Goal: Complete application form: Complete application form

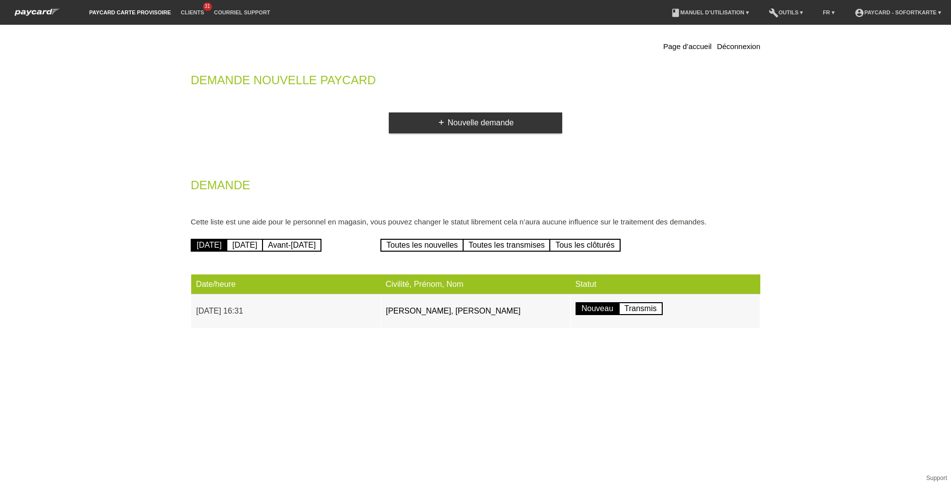
click at [465, 134] on div "Page d’accueil Déconnexion Demande nouvelle Paycard add Nouvelle demande Demand…" at bounding box center [475, 186] width 584 height 313
click at [466, 126] on link "add Nouvelle demande" at bounding box center [475, 122] width 173 height 21
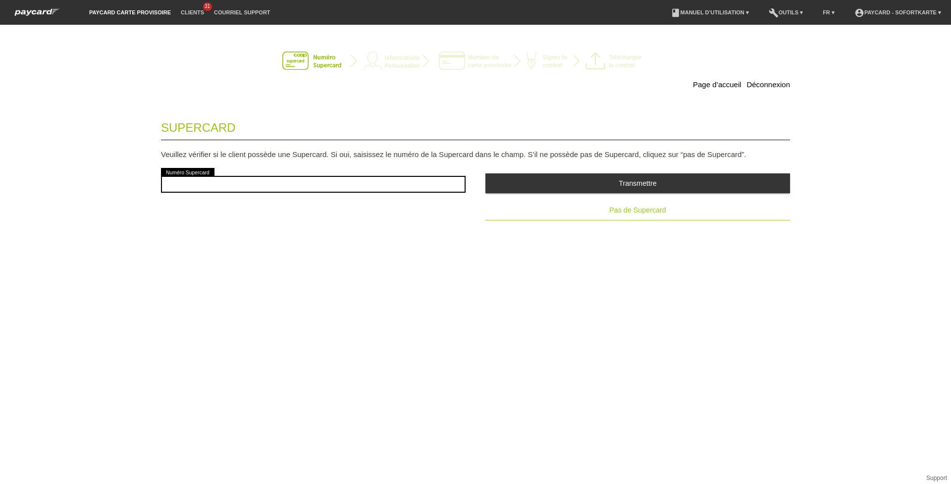
click at [627, 211] on span "Pas de Supercard" at bounding box center [637, 210] width 56 height 8
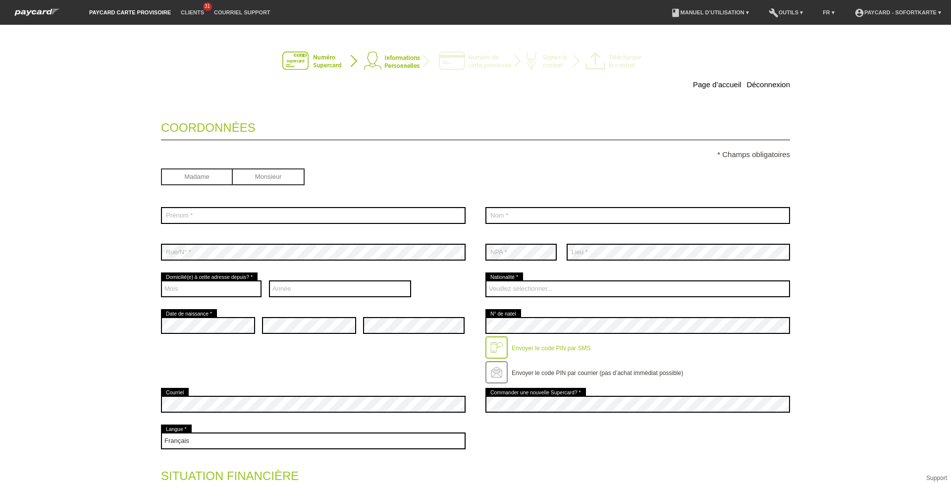
click at [180, 182] on input "radio" at bounding box center [197, 175] width 72 height 15
radio input "true"
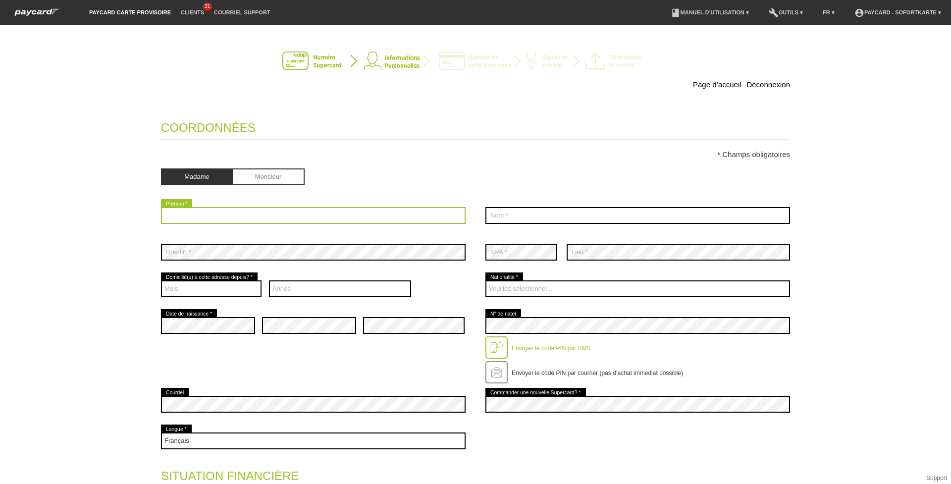
click at [195, 216] on input "text" at bounding box center [313, 215] width 305 height 17
type input "Sélima"
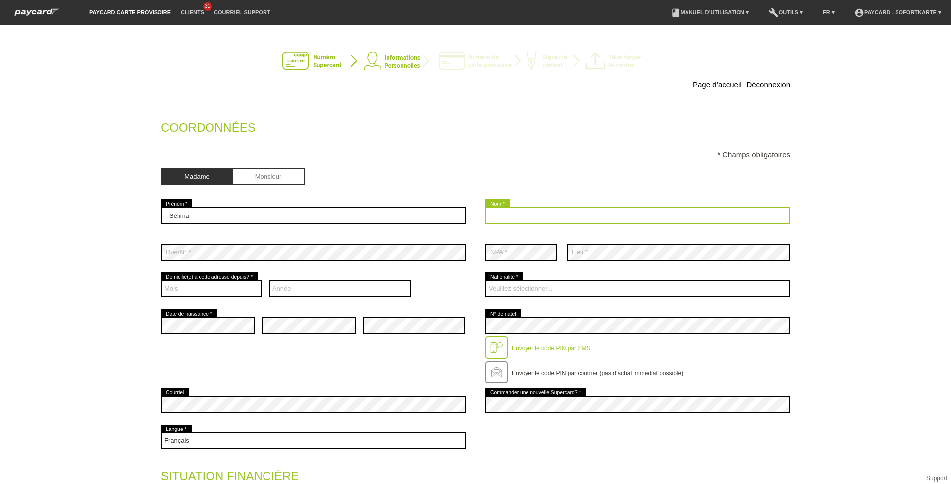
click at [564, 212] on input "text" at bounding box center [637, 215] width 305 height 17
type input "Monda"
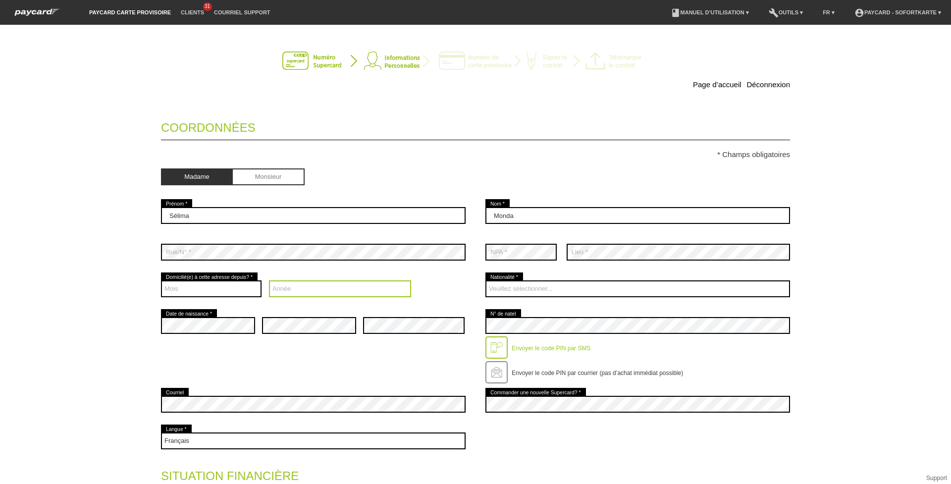
click at [300, 281] on select "Année 2025 2024 2023 2022 2021 2020 2019 2018 2017 2016" at bounding box center [340, 288] width 143 height 17
select select "2025"
click at [269, 280] on select "Année 2025 2024 2023 2022 2021 2020 2019 2018 2017 2016" at bounding box center [340, 288] width 143 height 17
click at [222, 334] on div "error Date de naissance *" at bounding box center [208, 325] width 94 height 37
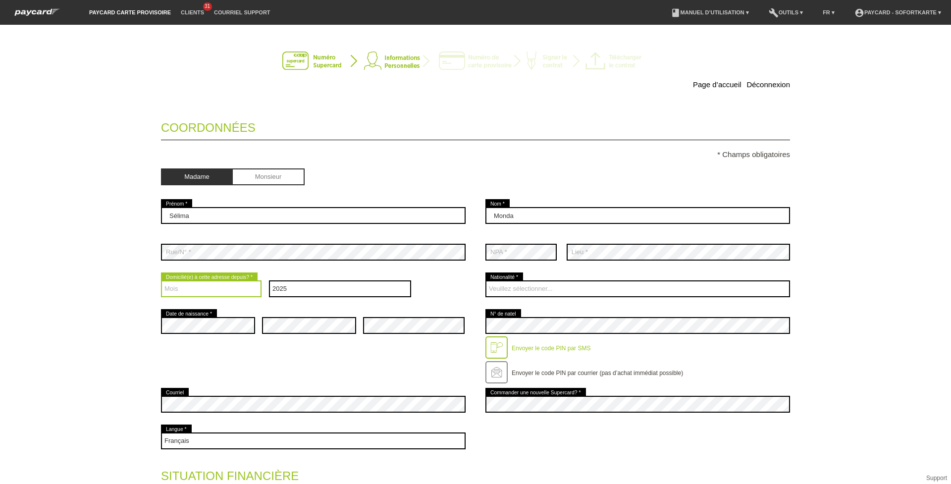
click at [226, 295] on select "Mois 01 02 03 04 05 06 07 08 09 10 11 12" at bounding box center [211, 288] width 101 height 17
select select "09"
click at [161, 280] on select "Mois 01 02 03 04 05 06 07 08 09 10 11 12" at bounding box center [211, 288] width 101 height 17
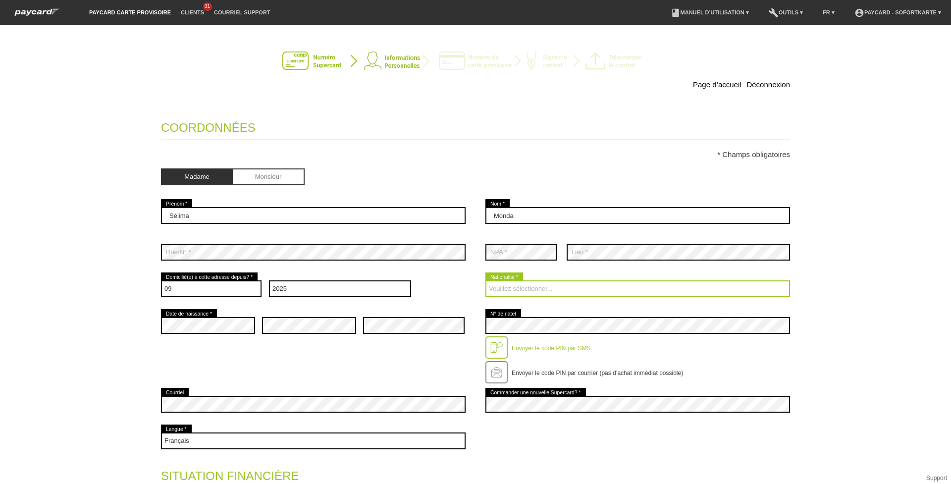
click at [541, 291] on select "Veuillez sélectionner... Suisse Allemagne Autriche Liechtenstein ------------ A…" at bounding box center [637, 288] width 305 height 17
select select "IT"
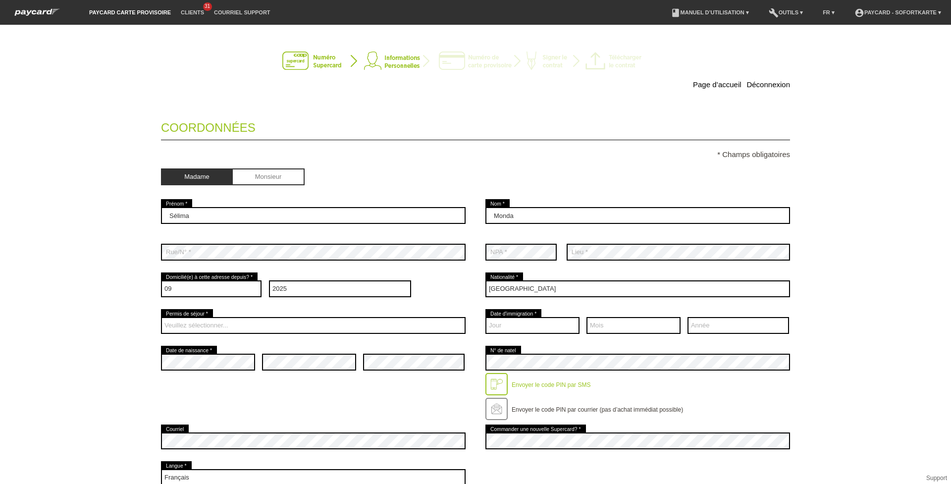
click at [398, 316] on div "Veuillez sélectionner... C B B - Statut de réfugié Autre error Permis de séjour…" at bounding box center [313, 325] width 305 height 37
click at [387, 328] on select "Veuillez sélectionner... C B B - Statut de réfugié Autre" at bounding box center [313, 325] width 305 height 17
select select "C"
click at [161, 317] on select "Veuillez sélectionner... C B B - Statut de réfugié Autre" at bounding box center [313, 325] width 305 height 17
click at [553, 331] on select "Jour 01 02 03 04 05 06 07 08 09 10 11 12 13 14 15 16 17" at bounding box center [532, 325] width 94 height 17
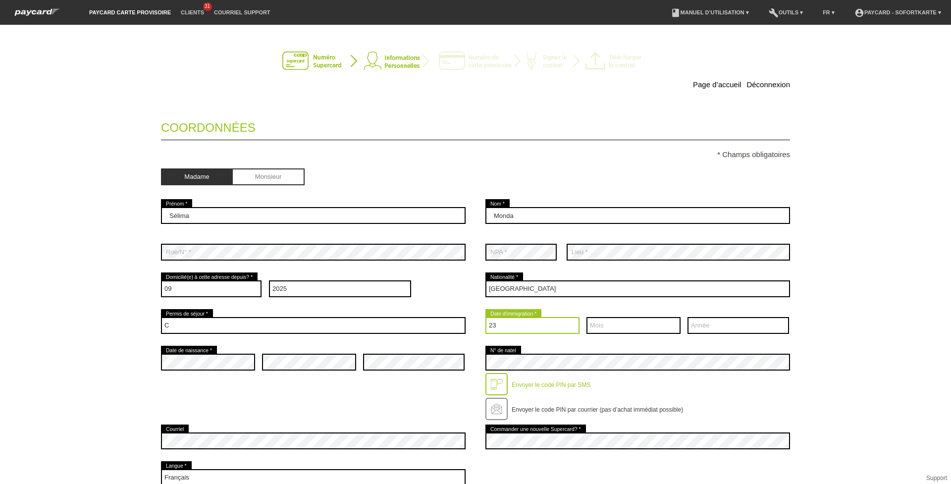
click at [485, 317] on select "Jour 01 02 03 04 05 06 07 08 09 10 11 12 13 14 15 16 17" at bounding box center [532, 325] width 94 height 17
click at [540, 323] on select "Jour 01 02 03 04 05 06 07 08 09 10 11 12 13 14 15 16 17" at bounding box center [532, 325] width 94 height 17
select select "24"
click at [485, 317] on select "Jour 01 02 03 04 05 06 07 08 09 10 11 12 13 14 15 16 17" at bounding box center [532, 325] width 94 height 17
click at [588, 320] on select "Mois 01 02 03 04 05 06 07 08 09 10 11 12" at bounding box center [633, 325] width 94 height 17
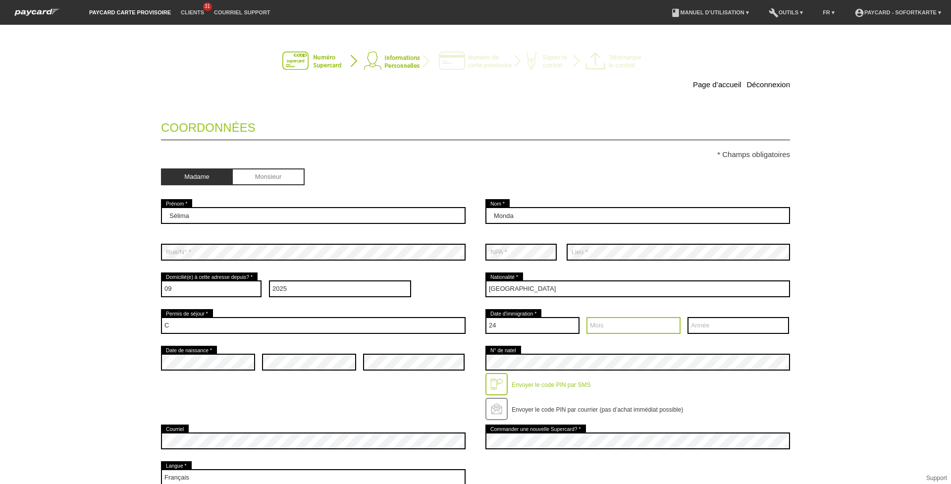
select select "11"
click at [586, 317] on select "Mois 01 02 03 04 05 06 07 08 09 10 11 12" at bounding box center [633, 325] width 94 height 17
click at [709, 327] on select "Année 2025 2024 2023 2022 2021 2020 2019 2018 2017 2016" at bounding box center [738, 325] width 102 height 17
select select "2003"
click at [687, 317] on select "Année 2025 2024 2023 2022 2021 2020 2019 2018 2017 2016" at bounding box center [738, 325] width 102 height 17
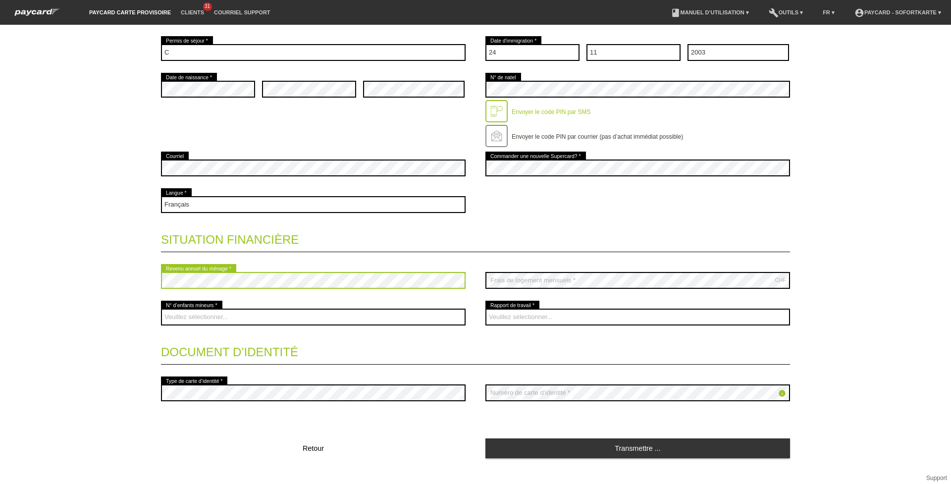
scroll to position [273, 0]
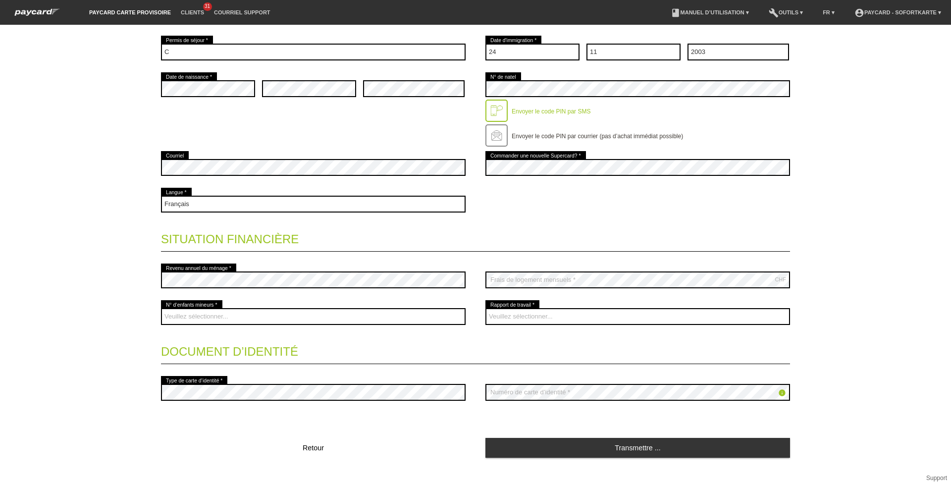
click at [243, 269] on div "error Revenu annuel du ménage *" at bounding box center [313, 279] width 305 height 37
click at [190, 312] on select "Veuillez sélectionner... 0 1 2 3 4 5 6 7 8 9" at bounding box center [313, 316] width 305 height 17
click at [431, 340] on legend "Document d’identité" at bounding box center [475, 349] width 629 height 29
click at [523, 255] on fieldset "Coordonnées * Champs obligatoires Madame Monsieur Sélima error Prénom *" at bounding box center [475, 148] width 629 height 621
click at [511, 317] on select "Veuillez sélectionner... A durée indéterminée A durée déterminée Apprenti/étudi…" at bounding box center [637, 316] width 305 height 17
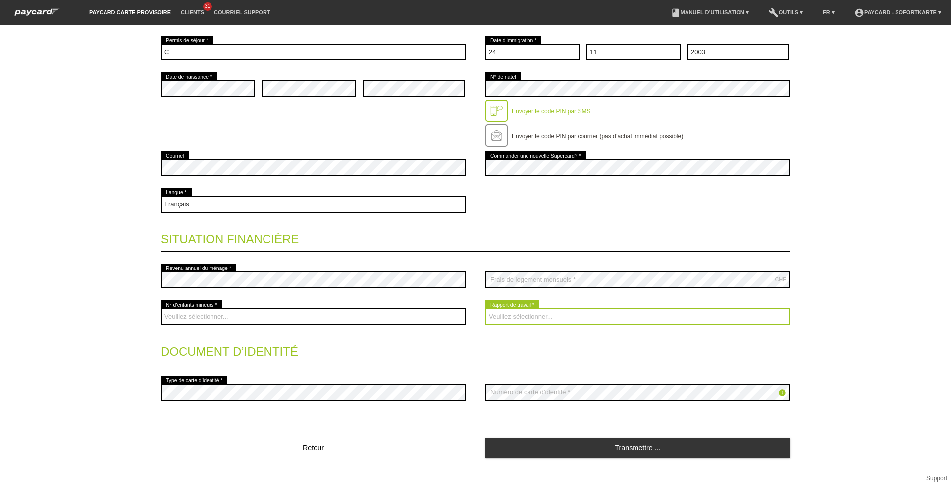
select select "UNLIMITED"
click at [485, 308] on select "Veuillez sélectionner... A durée indéterminée A durée déterminée Apprenti/étudi…" at bounding box center [637, 316] width 305 height 17
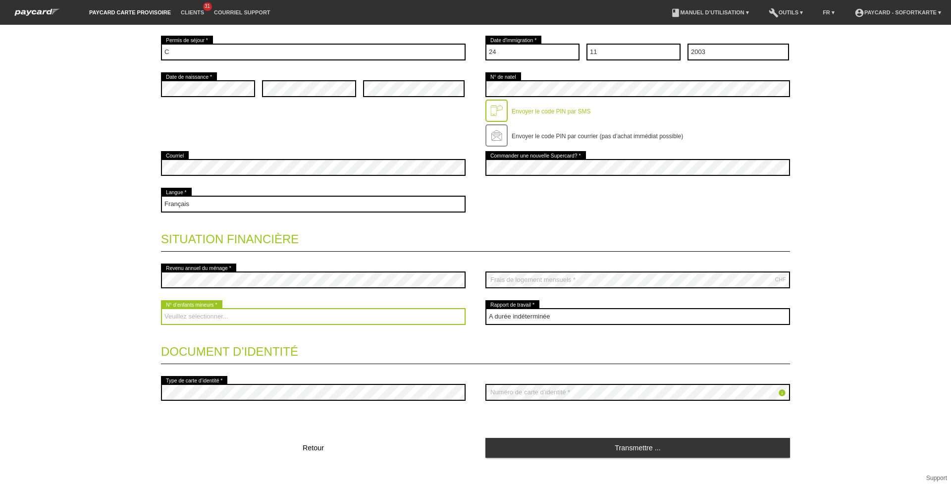
click at [308, 319] on select "Veuillez sélectionner... 0 1 2 3 4 5 6 7 8 9" at bounding box center [313, 316] width 305 height 17
select select "0"
click at [161, 308] on select "Veuillez sélectionner... 0 1 2 3 4 5 6 7 8 9" at bounding box center [313, 316] width 305 height 17
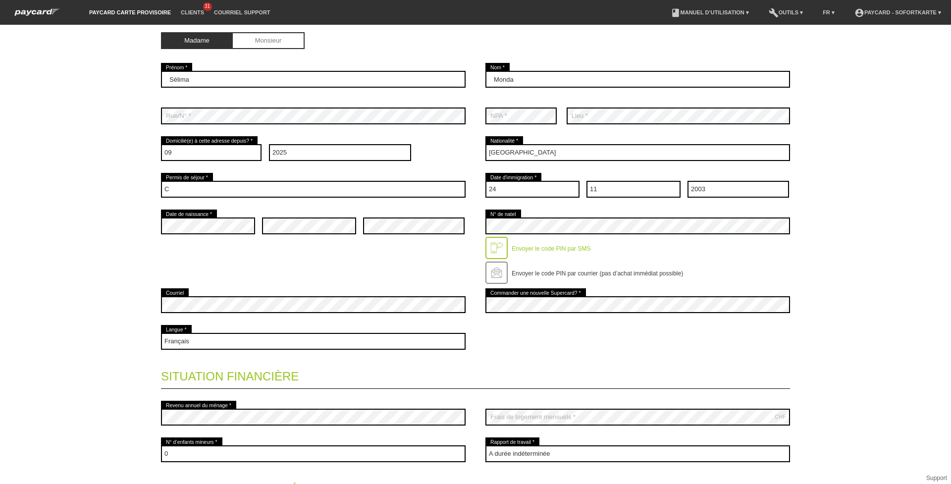
scroll to position [288, 0]
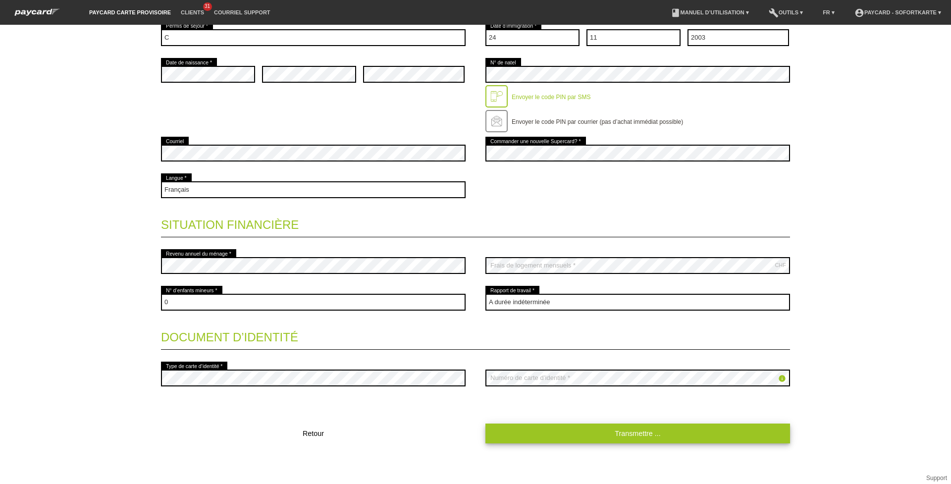
click at [573, 435] on link "Transmettre ..." at bounding box center [637, 432] width 305 height 19
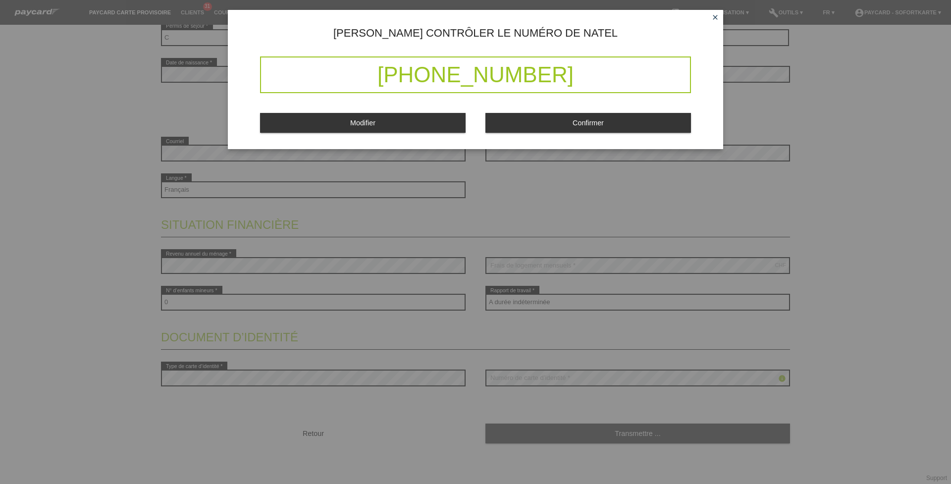
drag, startPoint x: 380, startPoint y: 65, endPoint x: 613, endPoint y: 69, distance: 232.8
click at [613, 69] on div "+41 79 675 49 17" at bounding box center [475, 74] width 431 height 37
drag, startPoint x: 613, startPoint y: 69, endPoint x: 592, endPoint y: 120, distance: 55.5
click at [592, 120] on span "Confirmer" at bounding box center [587, 123] width 31 height 8
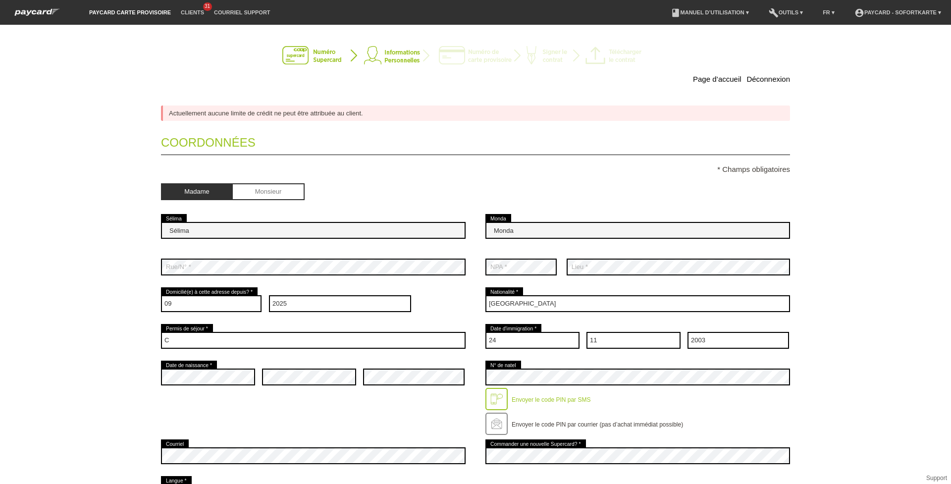
scroll to position [0, 0]
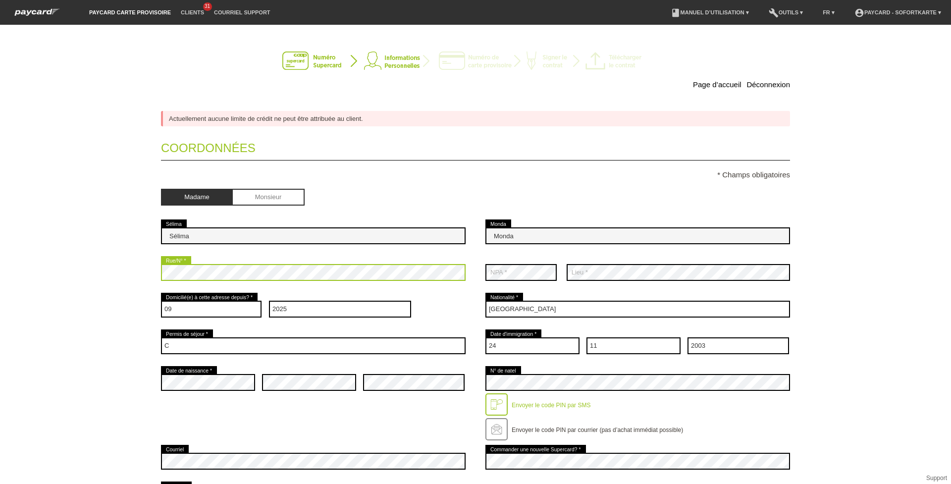
click at [0, 284] on div "Page d’accueil Déconnexion Actuellement aucune limite de crédit ne peut être at…" at bounding box center [475, 254] width 951 height 459
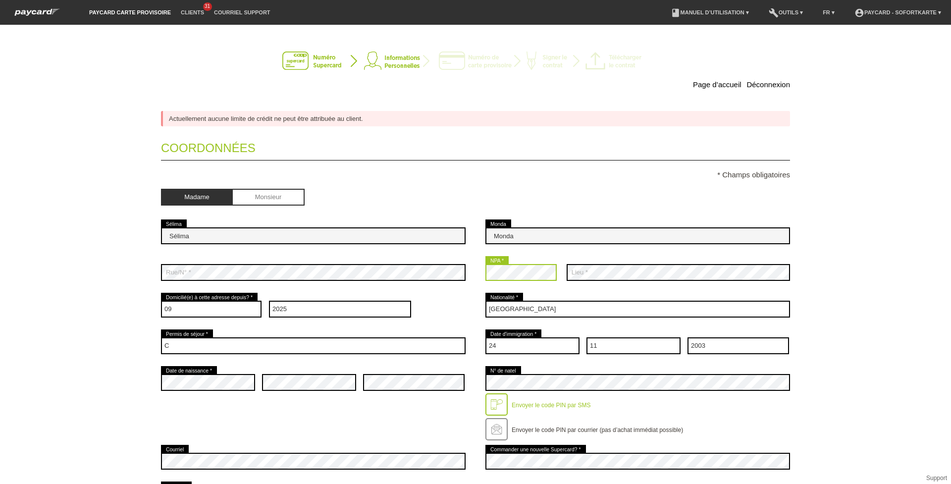
click at [365, 274] on div "error Rue/N° * error NPA * error" at bounding box center [475, 272] width 629 height 37
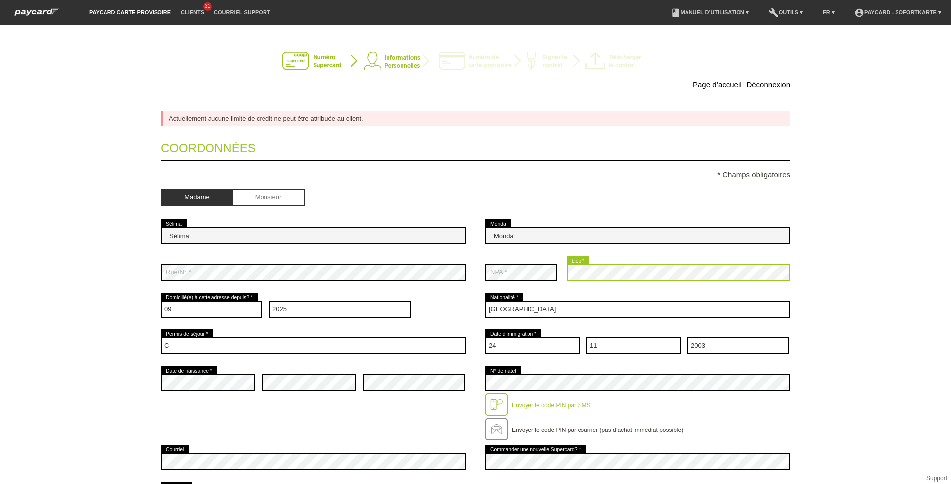
click at [419, 280] on div "error Rue/N° * error NPA * error" at bounding box center [475, 272] width 629 height 37
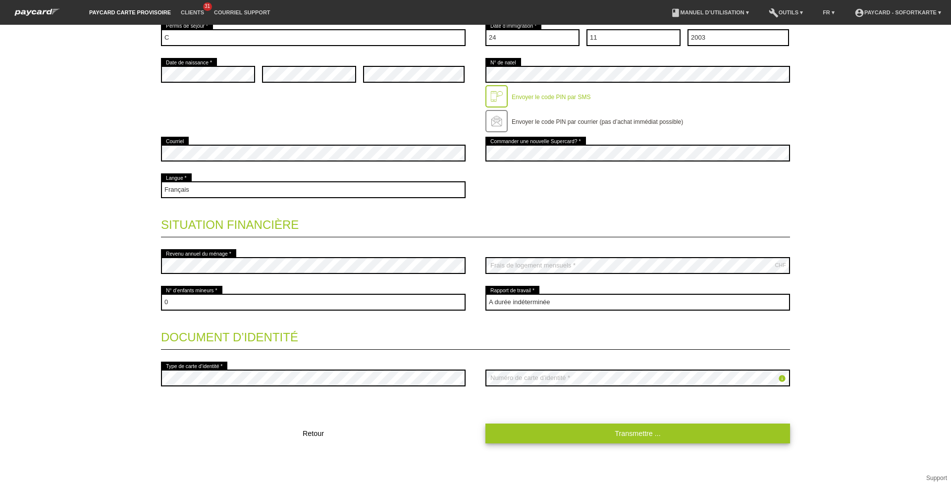
click at [552, 443] on link "Transmettre ..." at bounding box center [637, 432] width 305 height 19
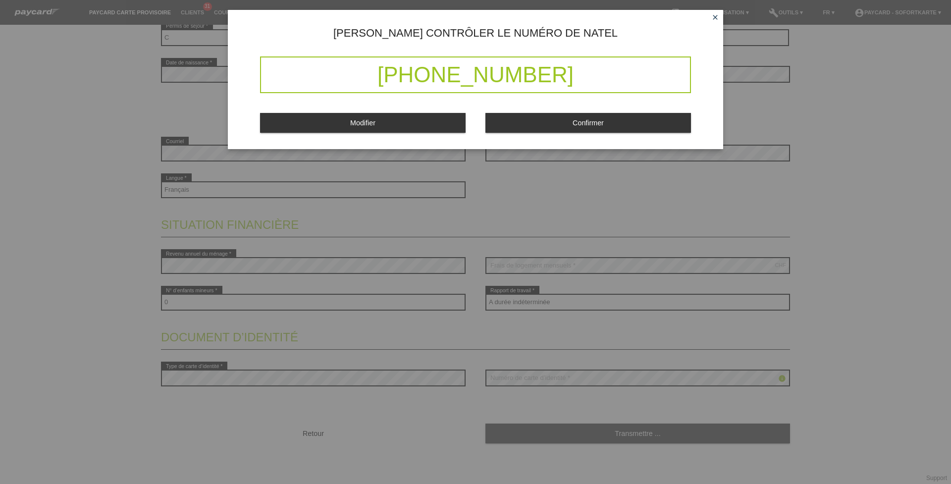
click at [561, 137] on div "Veuillez contrôler le numéro de natel +41 79 675 49 17 Modifier Confirmer close" at bounding box center [475, 79] width 495 height 139
click at [567, 125] on button "Confirmer" at bounding box center [588, 122] width 206 height 19
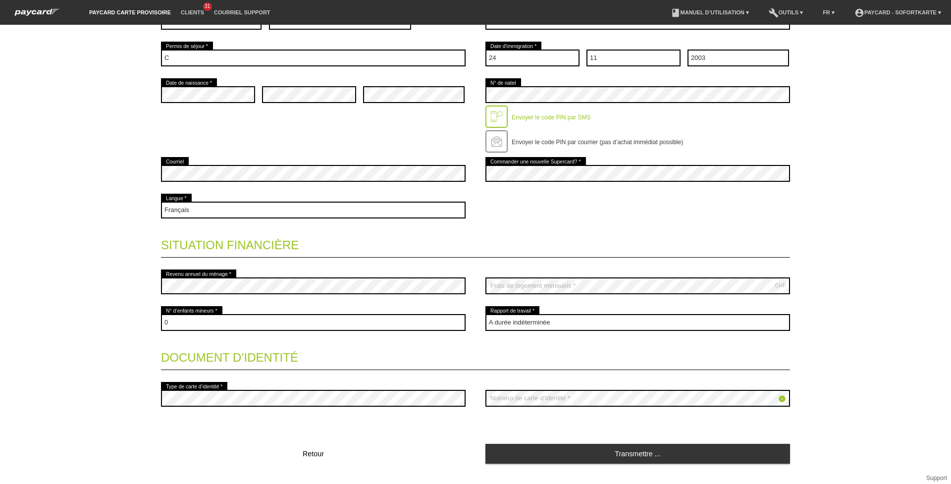
scroll to position [0, 0]
